Goal: Answer question/provide support: Share knowledge or assist other users

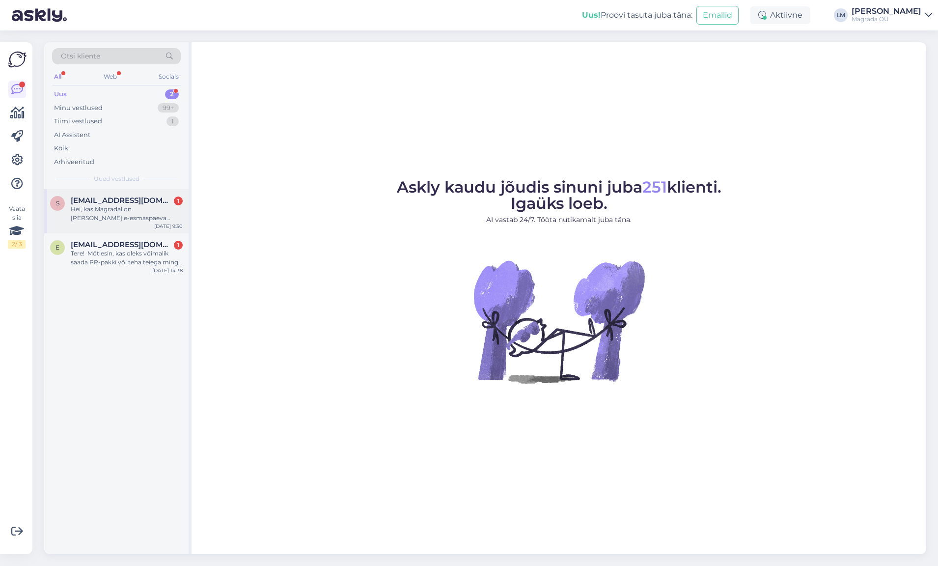
click at [115, 220] on div "Hei, kas Magradal on [PERSON_NAME] e-esmaspäeva raames sooduskoodi?" at bounding box center [127, 214] width 112 height 18
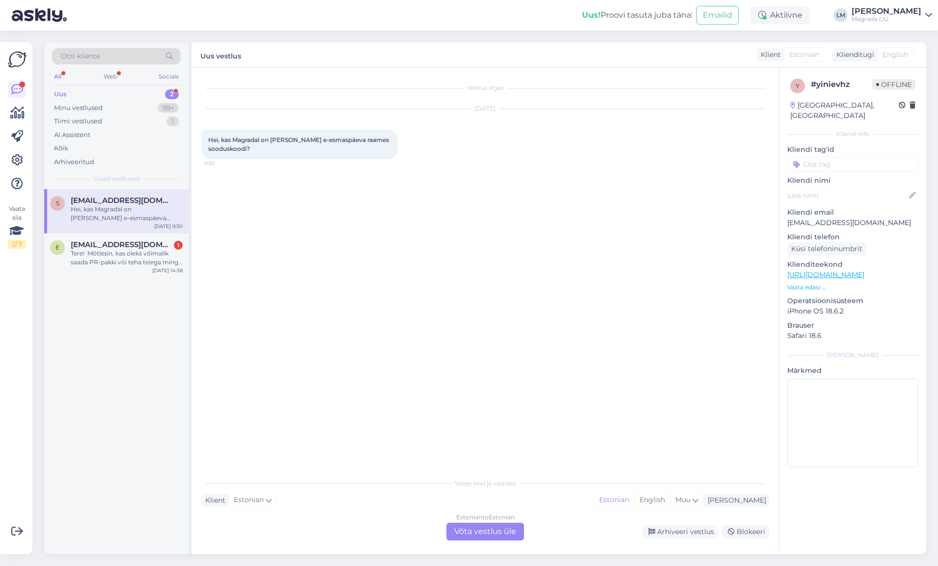
click at [494, 530] on div "Estonian to Estonian Võta vestlus üle" at bounding box center [485, 531] width 78 height 18
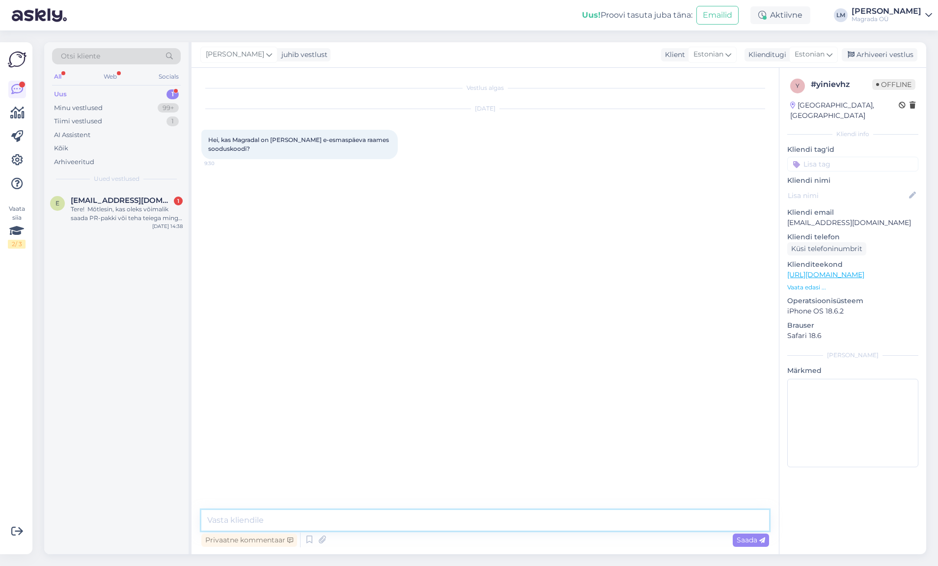
click at [372, 511] on textarea at bounding box center [485, 520] width 568 height 21
type textarea "Tere! :)"
type textarea "j"
type textarea "Jaa! Kõik täishinnaga tooted on -20% kasutades sooduskoodi E-SMASPÄEV20"
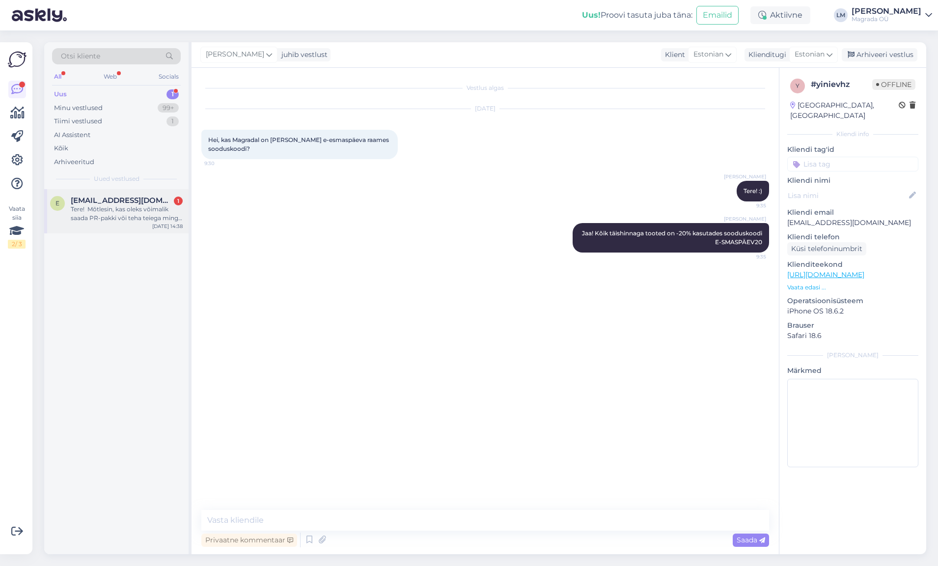
click at [105, 227] on div "e [EMAIL_ADDRESS][DOMAIN_NAME] 1 Tere! Mõtlesin, kas oleks võimalik saada PR-pa…" at bounding box center [116, 211] width 144 height 44
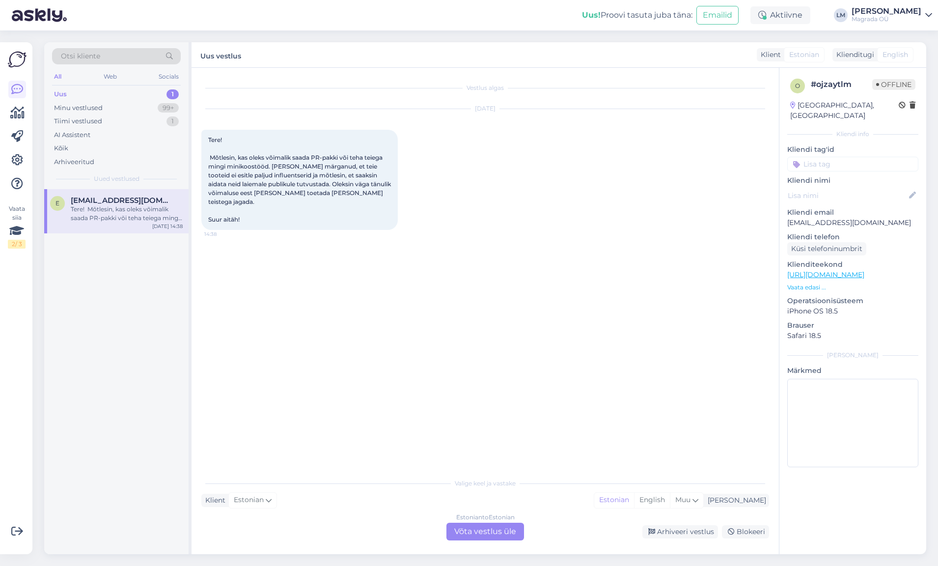
drag, startPoint x: 512, startPoint y: 532, endPoint x: 501, endPoint y: 529, distance: 10.7
click at [512, 531] on div "Estonian to Estonian Võta vestlus üle" at bounding box center [485, 531] width 78 height 18
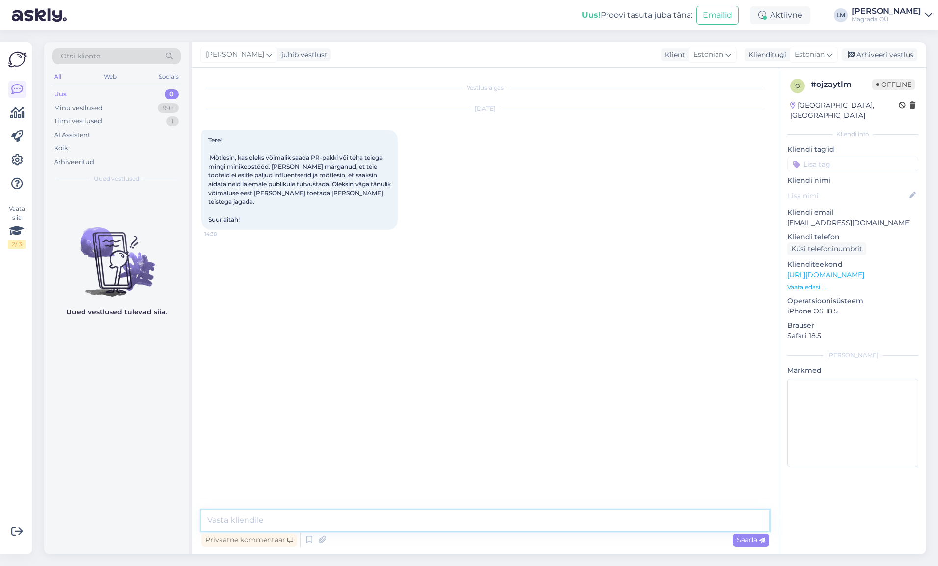
click at [442, 519] on textarea at bounding box center [485, 520] width 568 height 21
drag, startPoint x: 423, startPoint y: 522, endPoint x: 227, endPoint y: 522, distance: 195.4
click at [227, 522] on textarea "Tere! Palun saatke selles osas meile e-kiri turundus" at bounding box center [485, 520] width 568 height 21
click at [228, 516] on textarea "Tere! Meie PR-iga tegeleb @marsaanabaltic! :)" at bounding box center [485, 520] width 568 height 21
type textarea "Tere! Aitäh toreda kirja eest! Meie PR-iga tegeleb @marsaanabaltic! :)"
